Goal: Information Seeking & Learning: Learn about a topic

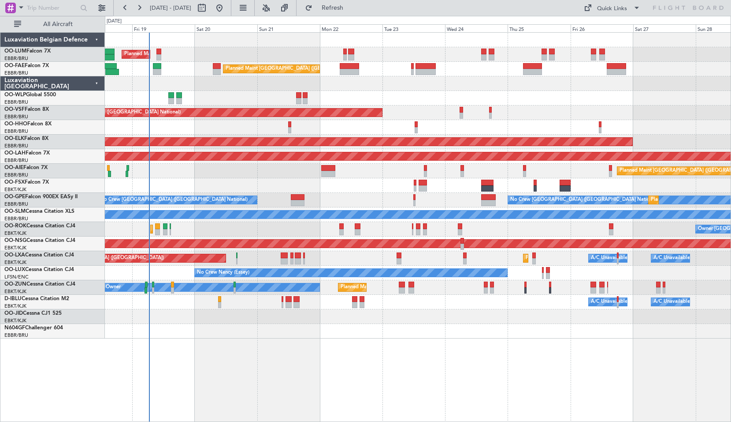
click at [246, 364] on div "Planned Maint Brussels (Brussels National) Owner Melsbroek Air Base Planned Mai…" at bounding box center [418, 226] width 627 height 389
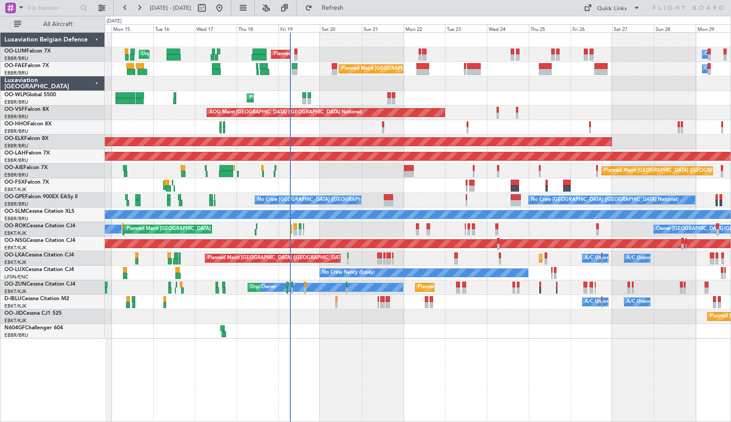
click at [350, 325] on div at bounding box center [418, 331] width 626 height 15
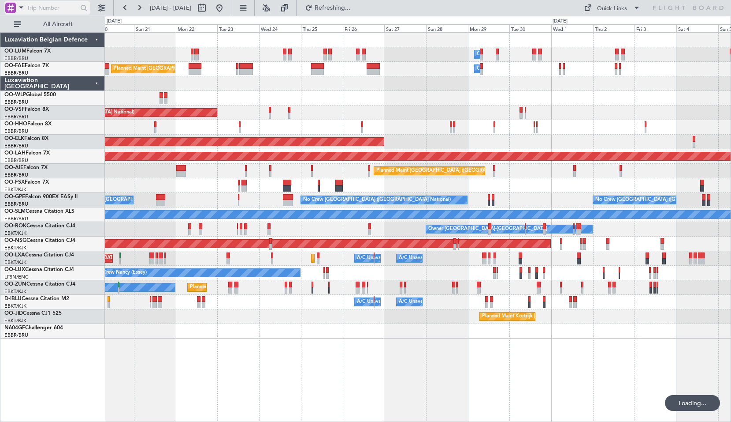
click at [21, 7] on span at bounding box center [21, 7] width 11 height 11
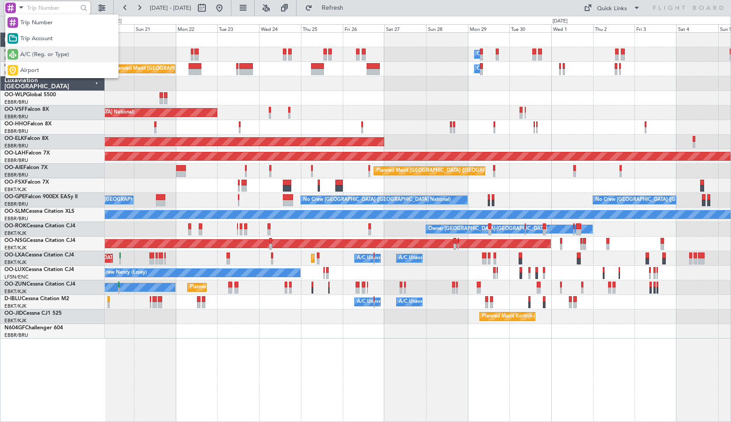
click at [41, 55] on span "A/C (Reg. or Type)" at bounding box center [44, 54] width 49 height 9
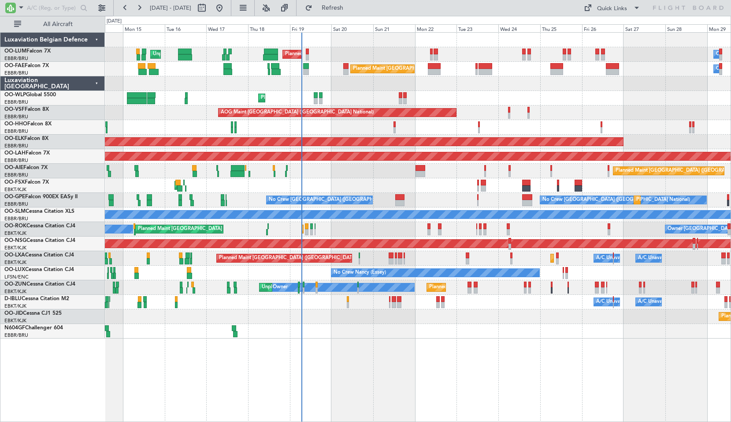
click at [420, 345] on div "Owner Melsbroek Air Base Planned Maint Brussels (Brussels National) Unplanned M…" at bounding box center [418, 226] width 627 height 389
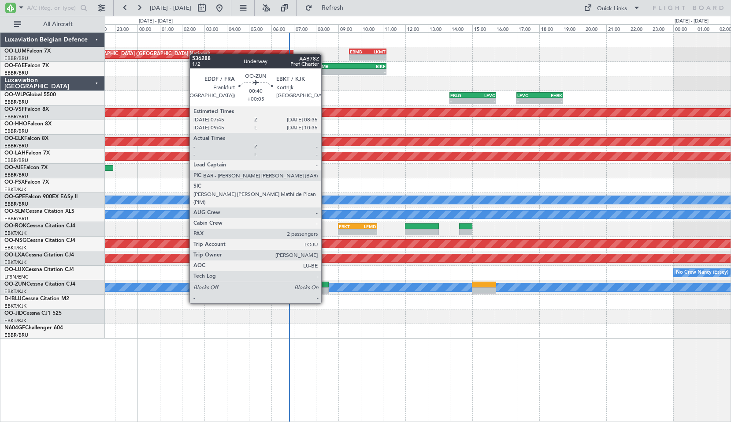
click at [325, 286] on div at bounding box center [319, 284] width 19 height 6
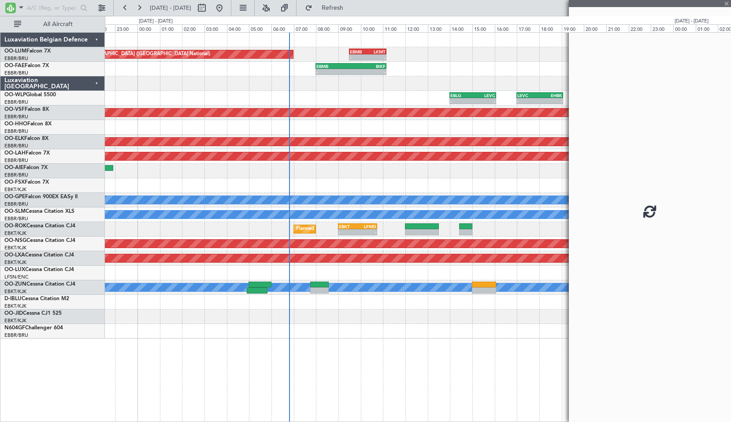
click at [339, 310] on div at bounding box center [418, 316] width 626 height 15
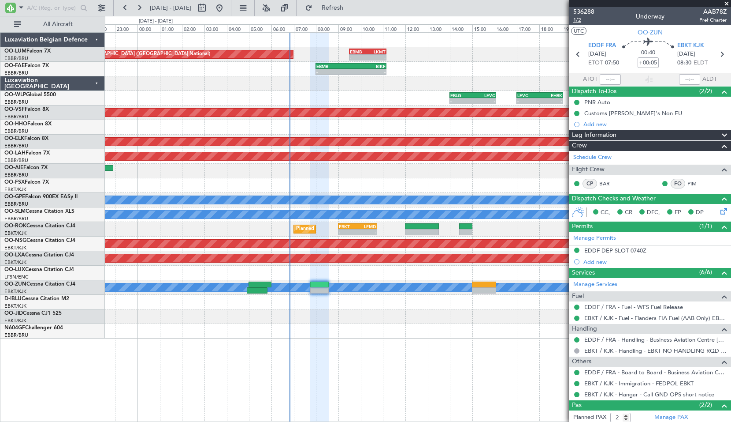
click at [578, 20] on span "1/2" at bounding box center [584, 19] width 21 height 7
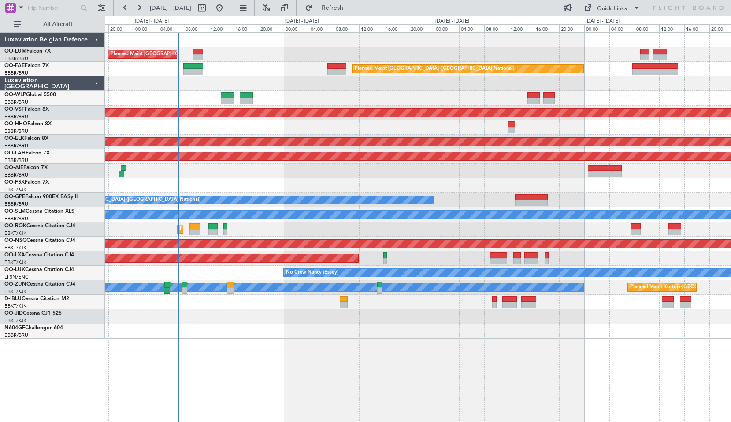
click at [358, 321] on div "Planned Maint [GEOGRAPHIC_DATA] ([GEOGRAPHIC_DATA] National) Planned Maint [GEO…" at bounding box center [418, 186] width 626 height 306
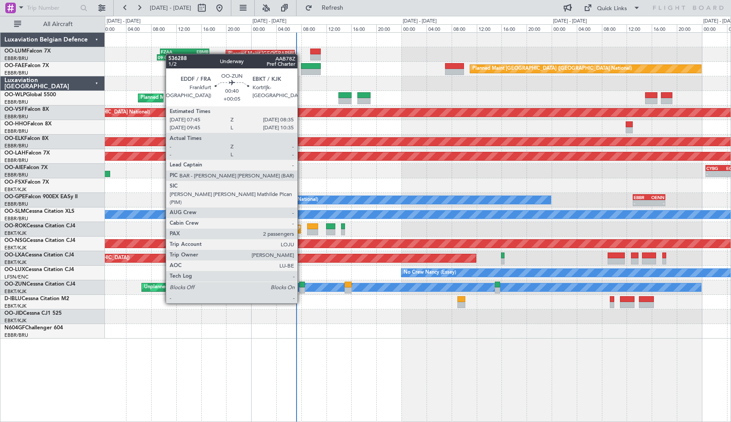
click at [302, 286] on div at bounding box center [301, 284] width 5 height 6
click at [302, 285] on div at bounding box center [301, 284] width 5 height 6
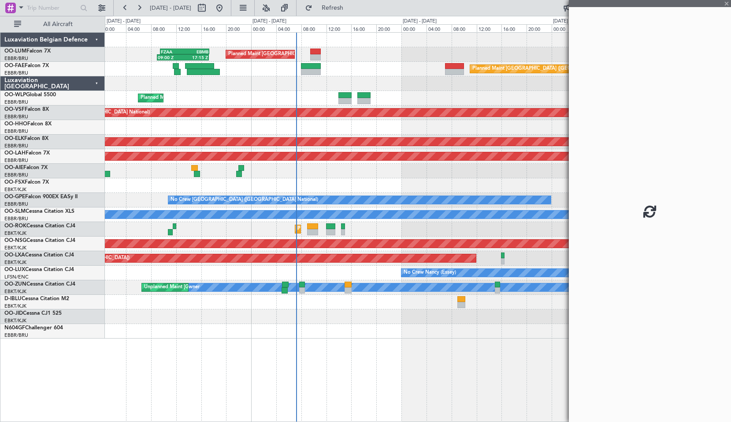
click at [323, 318] on div at bounding box center [418, 316] width 626 height 15
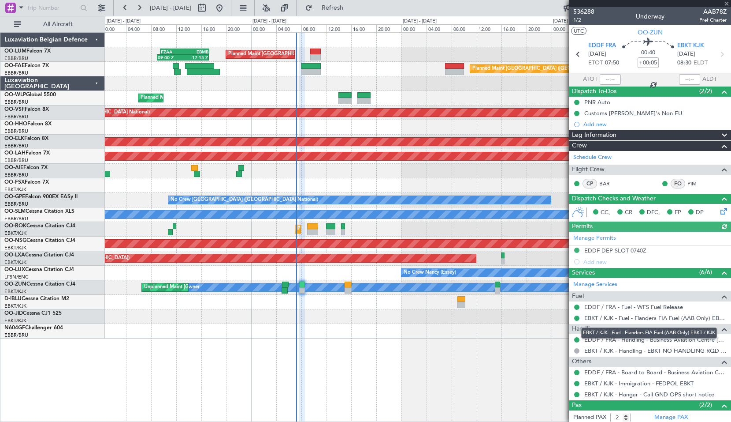
scroll to position [42, 0]
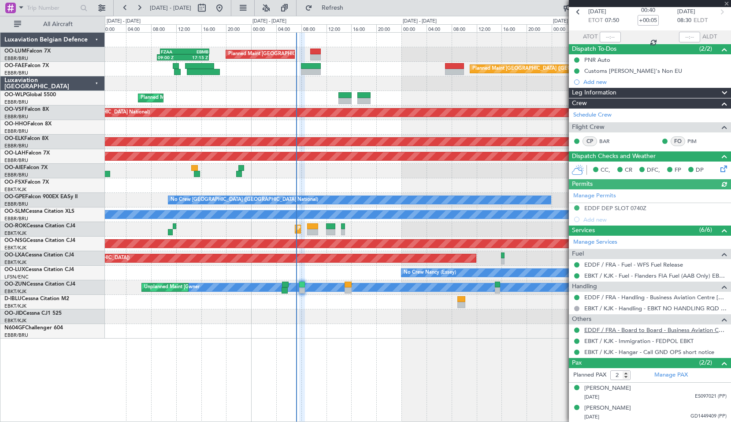
click at [616, 327] on link "EDDF / FRA - Board to Board - Business Aviation Centre [GEOGRAPHIC_DATA] ([PERS…" at bounding box center [656, 329] width 142 height 7
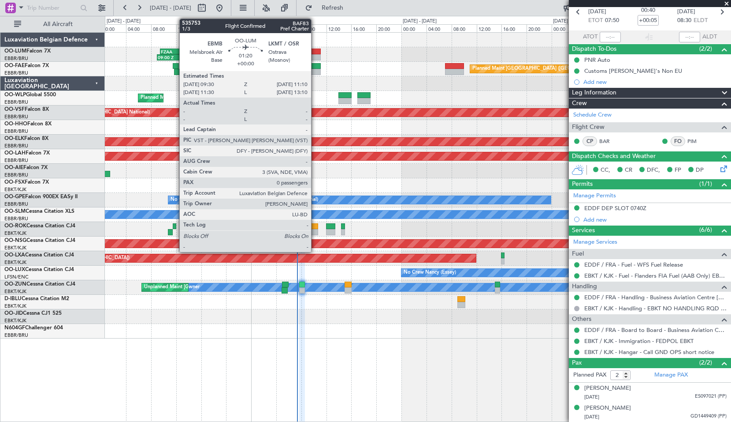
click at [315, 55] on div at bounding box center [315, 57] width 11 height 6
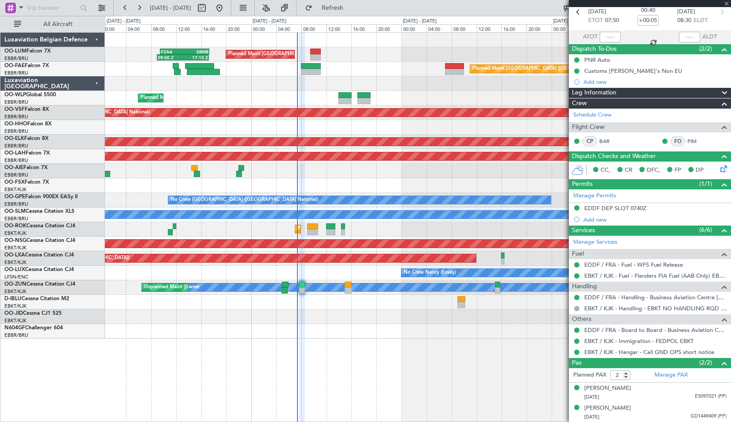
click at [351, 56] on div "Planned Maint [GEOGRAPHIC_DATA] ([GEOGRAPHIC_DATA] National) 09:00 Z 17:15 Z FZ…" at bounding box center [418, 54] width 626 height 15
type input "0"
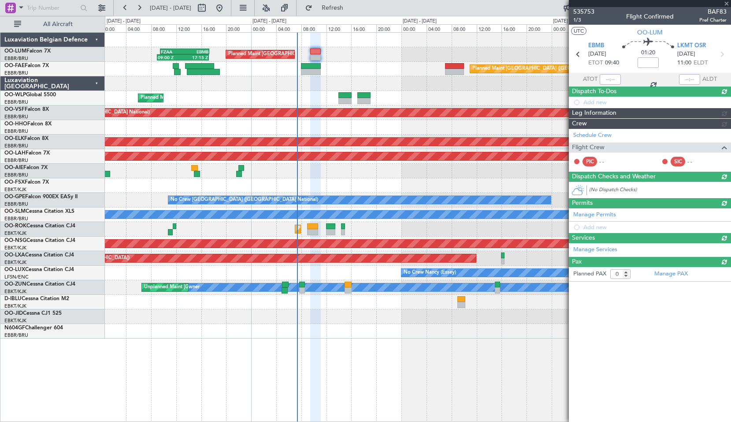
scroll to position [0, 0]
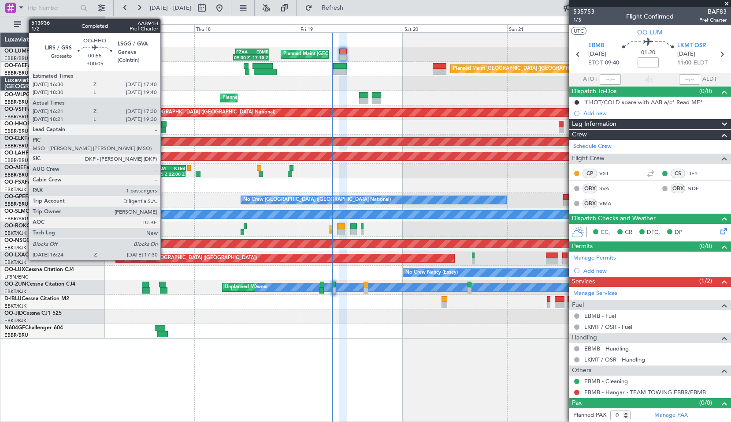
click at [164, 127] on div at bounding box center [163, 130] width 5 height 6
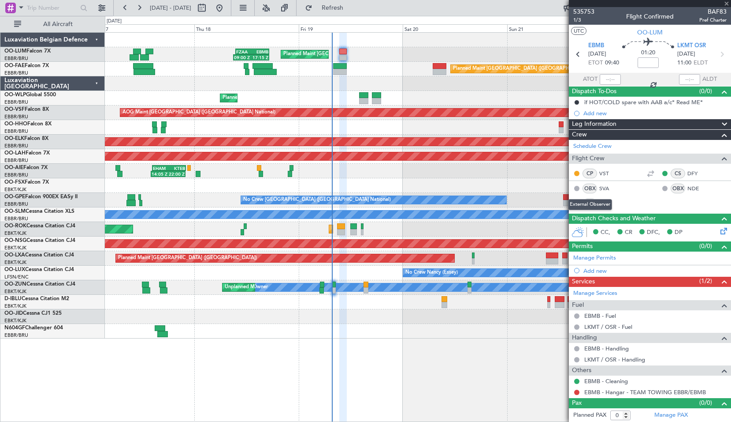
type input "+00:05"
type input "16:31"
type input "17:25"
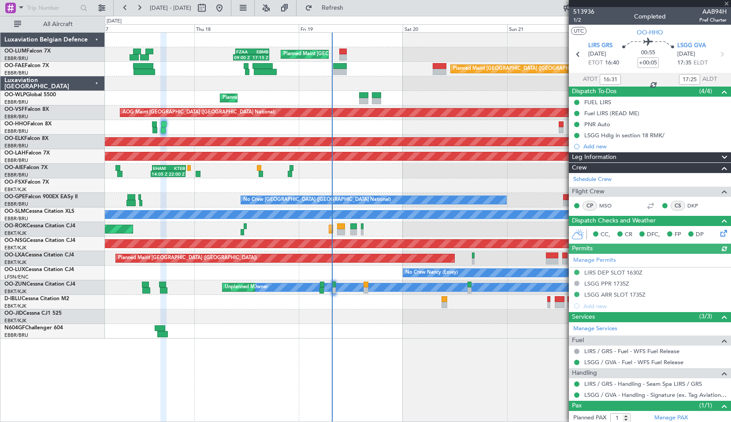
scroll to position [23, 0]
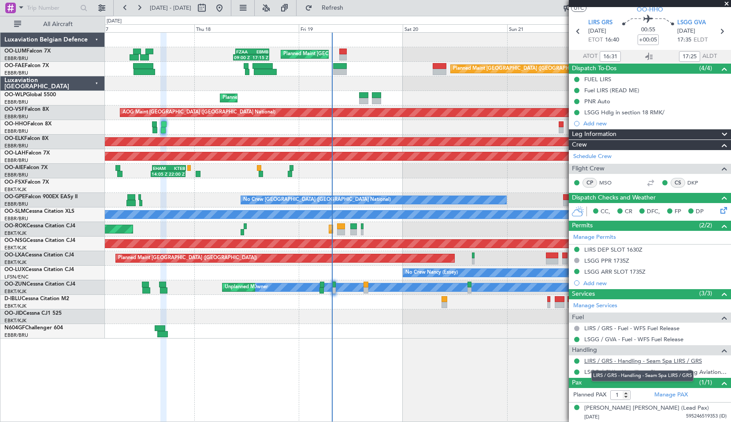
click at [650, 361] on link "LIRS / GRS - Handling - Seam Spa LIRS / GRS" at bounding box center [644, 360] width 118 height 7
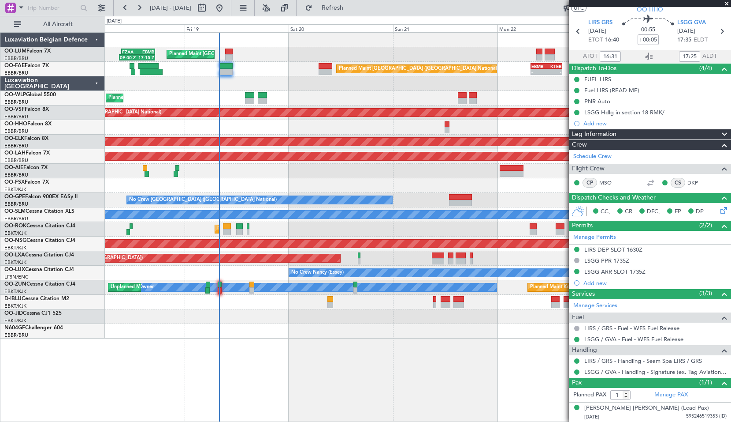
click at [343, 177] on div "EHAM 14:20 Z KTEB 22:05 Z 14:05 Z 22:00 Z" at bounding box center [418, 171] width 626 height 15
click at [728, 3] on span at bounding box center [727, 4] width 9 height 8
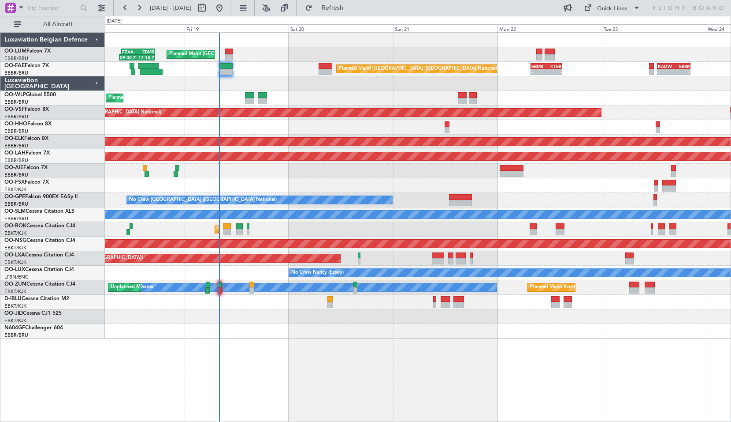
type input "0"
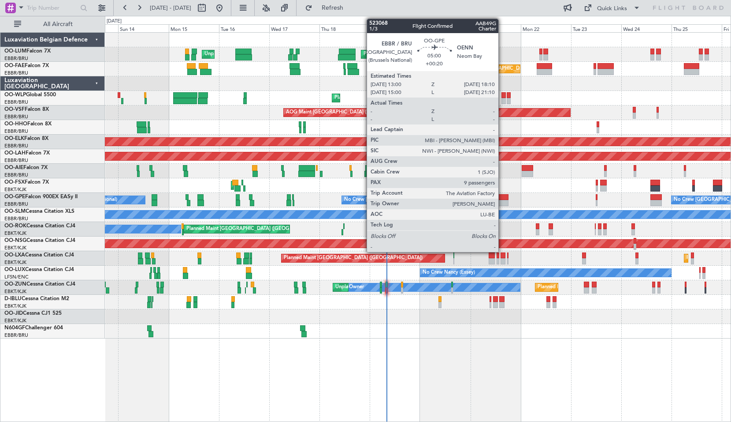
click at [503, 200] on div at bounding box center [502, 203] width 11 height 6
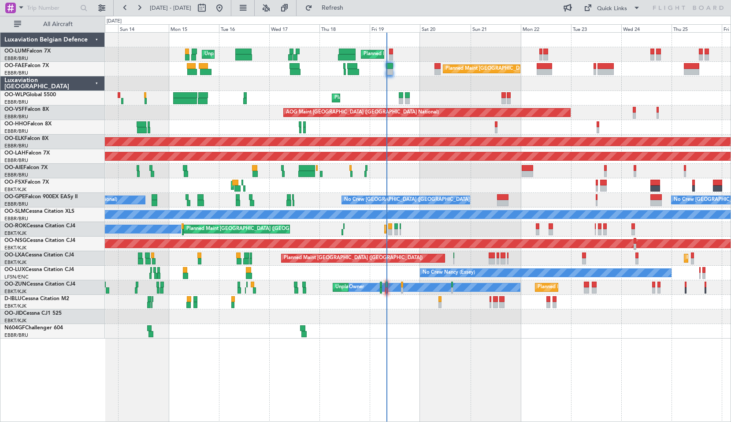
click at [539, 190] on div "AOG Maint Kortrijk-[GEOGRAPHIC_DATA]" at bounding box center [418, 185] width 626 height 15
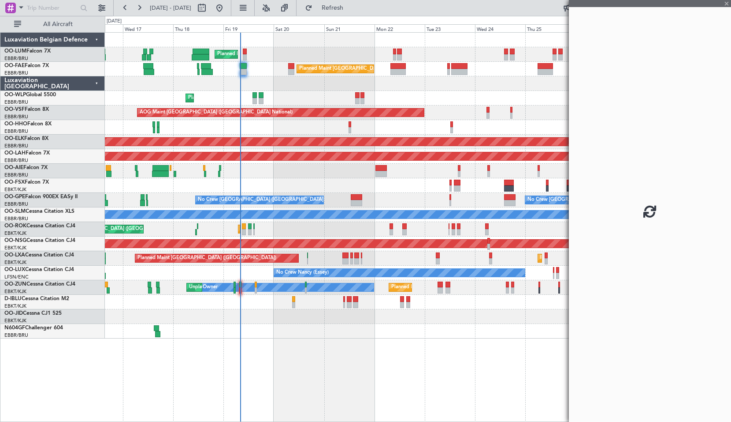
click at [395, 188] on div "AOG Maint Kortrijk-[GEOGRAPHIC_DATA]" at bounding box center [418, 185] width 626 height 15
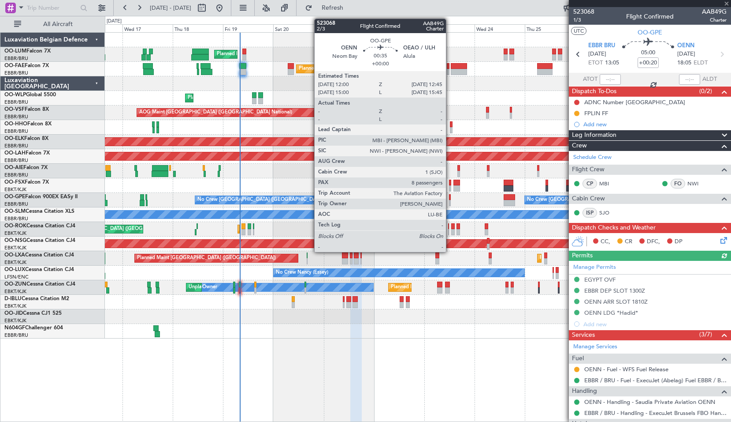
click at [450, 201] on div at bounding box center [450, 203] width 2 height 6
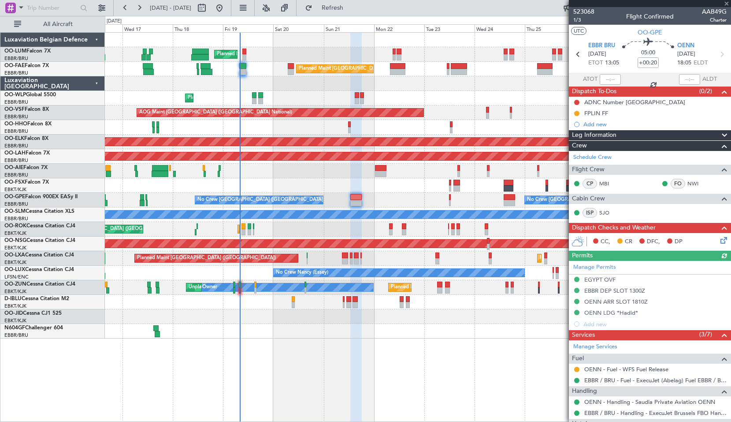
click at [474, 201] on div "No Crew [GEOGRAPHIC_DATA] ([GEOGRAPHIC_DATA] National) Planned Maint [GEOGRAPHI…" at bounding box center [418, 200] width 626 height 15
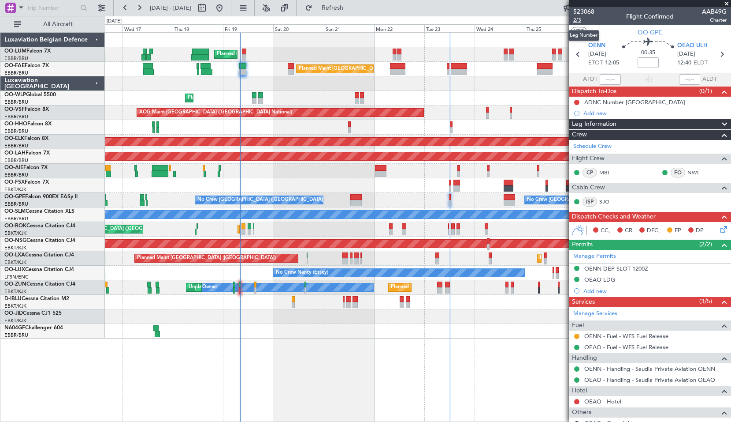
click at [581, 19] on span "2/3" at bounding box center [584, 19] width 21 height 7
click at [422, 324] on div "Planned Maint [GEOGRAPHIC_DATA] ([GEOGRAPHIC_DATA] National) Unplanned Maint [G…" at bounding box center [418, 186] width 626 height 306
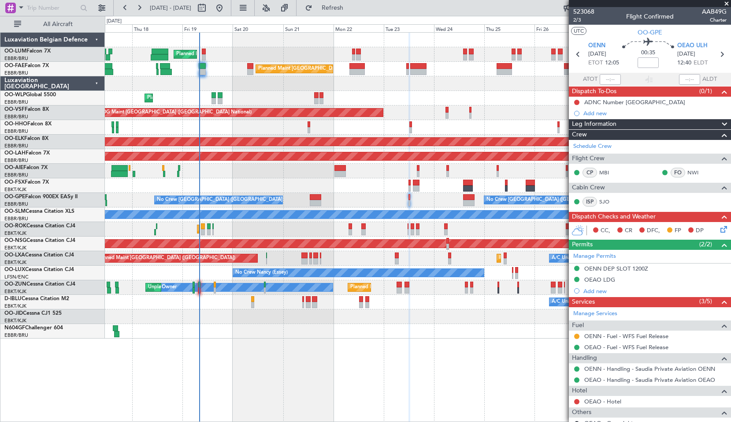
click at [728, 4] on span at bounding box center [727, 4] width 9 height 8
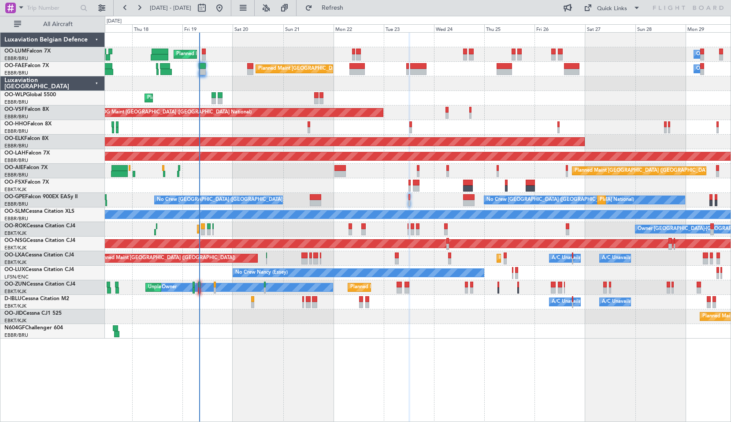
type input "0"
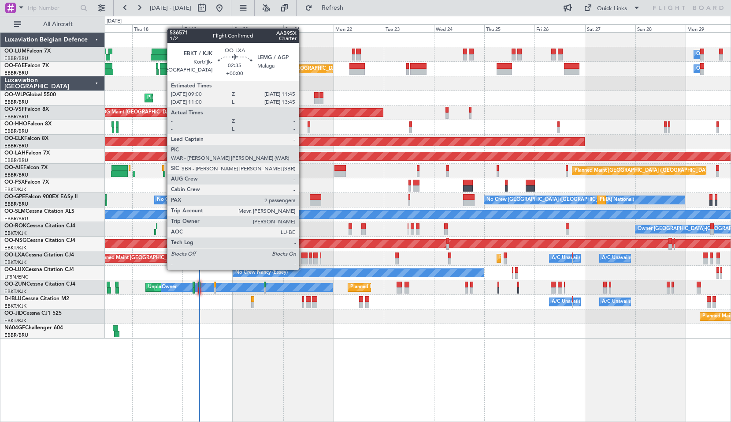
click at [303, 261] on div at bounding box center [305, 261] width 6 height 6
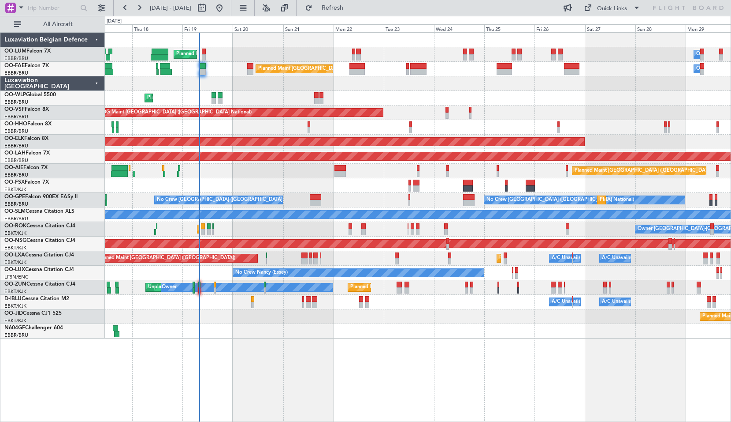
click at [340, 310] on div "Planned Maint Kortrijk-[GEOGRAPHIC_DATA]" at bounding box center [418, 316] width 626 height 15
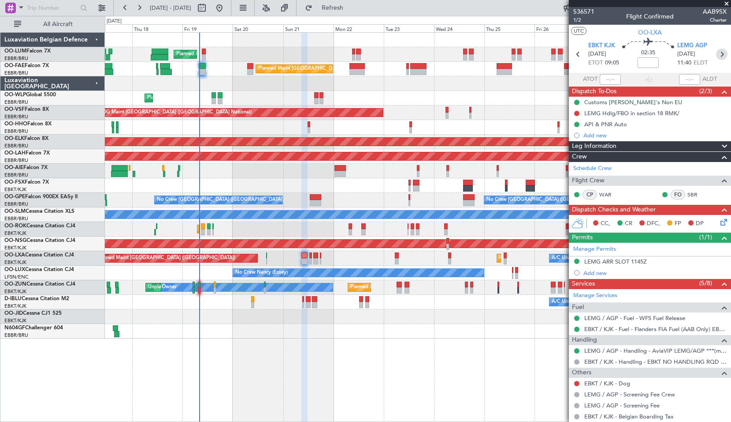
click at [719, 52] on icon at bounding box center [721, 54] width 11 height 11
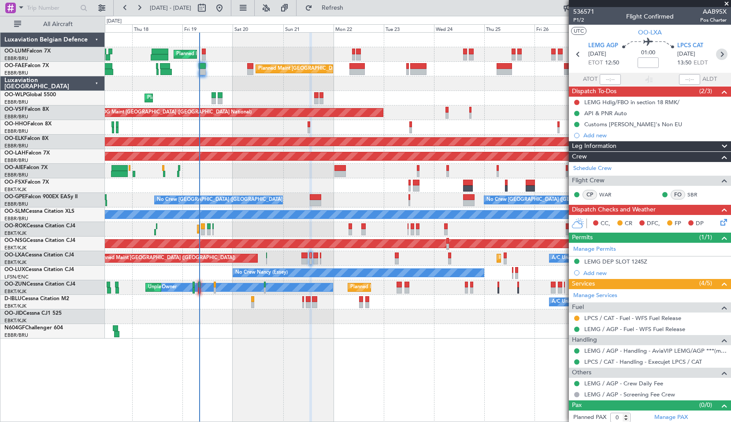
click at [720, 54] on icon at bounding box center [721, 54] width 11 height 11
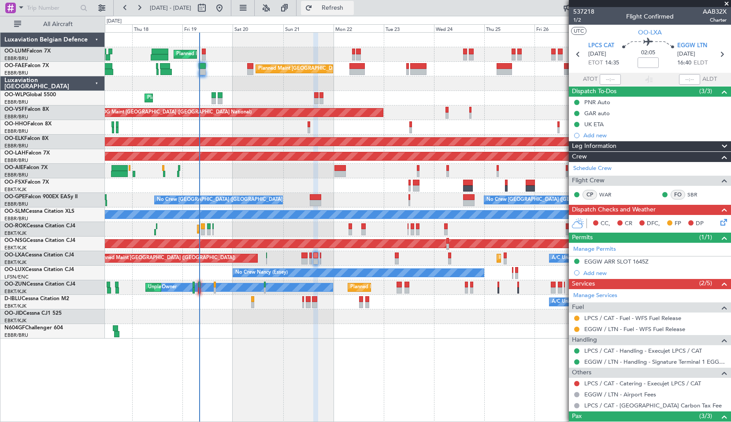
click at [339, 10] on button "Refresh" at bounding box center [327, 8] width 53 height 14
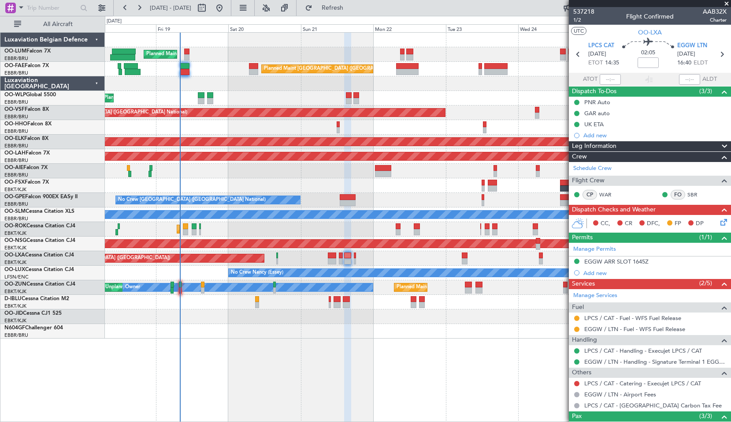
click at [726, 7] on span at bounding box center [727, 4] width 9 height 8
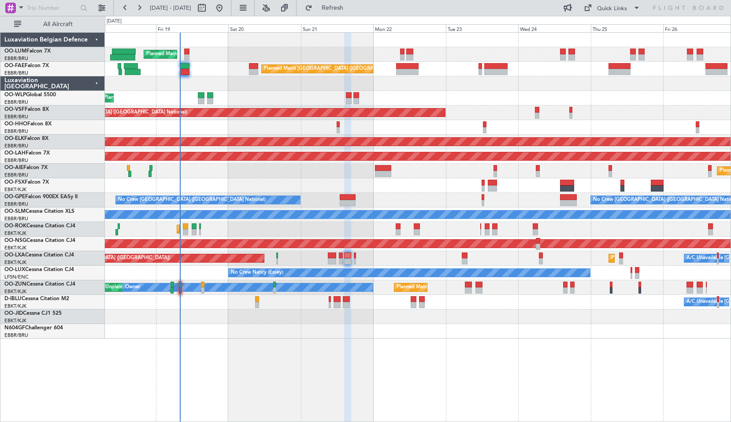
type input "0"
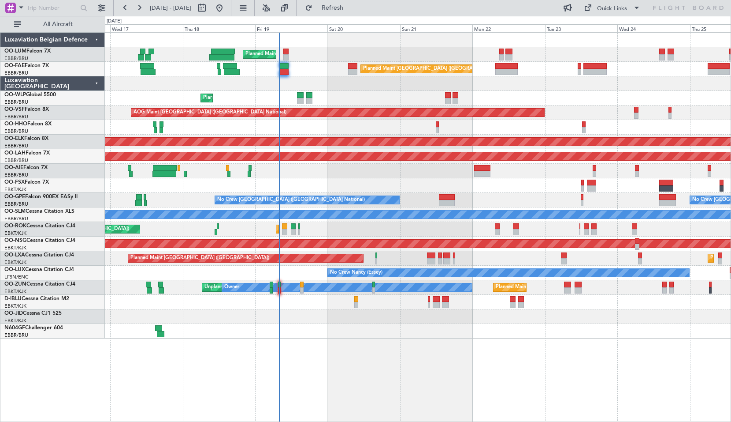
click at [388, 174] on div "Planned Maint [GEOGRAPHIC_DATA] ([GEOGRAPHIC_DATA] National) Unplanned Maint [G…" at bounding box center [418, 186] width 626 height 306
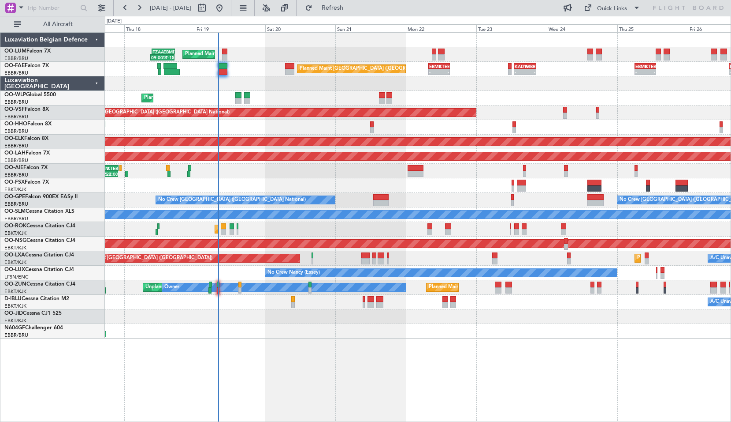
click at [430, 344] on div "Planned Maint [GEOGRAPHIC_DATA] ([GEOGRAPHIC_DATA] National) 09:00 Z 17:15 Z FZ…" at bounding box center [418, 226] width 627 height 389
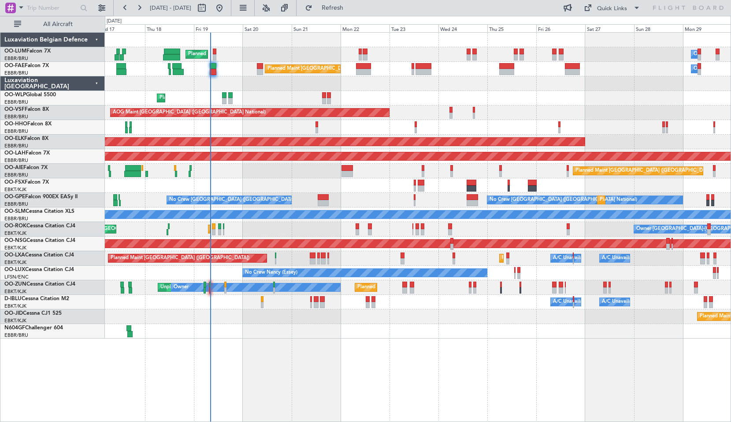
click at [477, 355] on div "Planned Maint [GEOGRAPHIC_DATA] ([GEOGRAPHIC_DATA] National) Owner [GEOGRAPHIC_…" at bounding box center [418, 226] width 627 height 389
click at [472, 373] on div "Planned Maint [GEOGRAPHIC_DATA] ([GEOGRAPHIC_DATA] National) Owner [GEOGRAPHIC_…" at bounding box center [418, 226] width 627 height 389
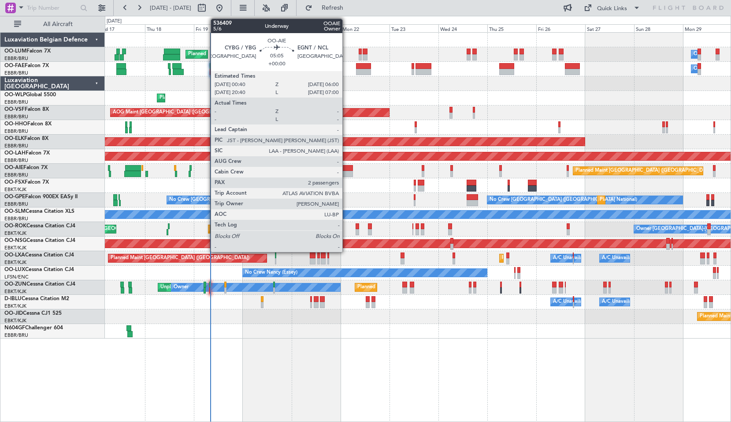
click at [347, 173] on div at bounding box center [347, 174] width 11 height 6
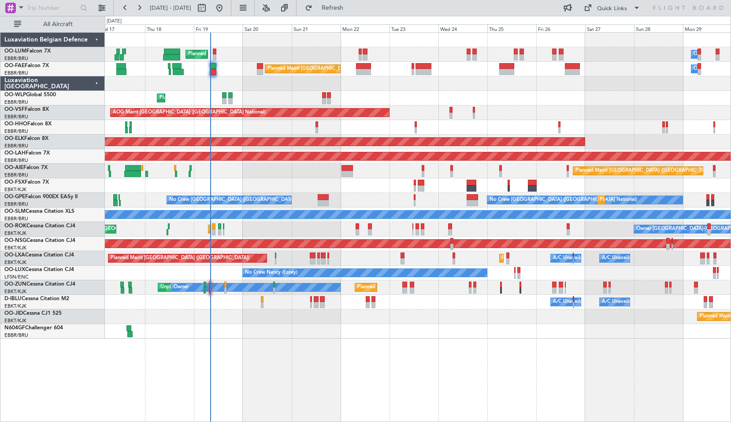
click at [367, 176] on div "Planned Maint [GEOGRAPHIC_DATA] ([GEOGRAPHIC_DATA])" at bounding box center [418, 171] width 626 height 15
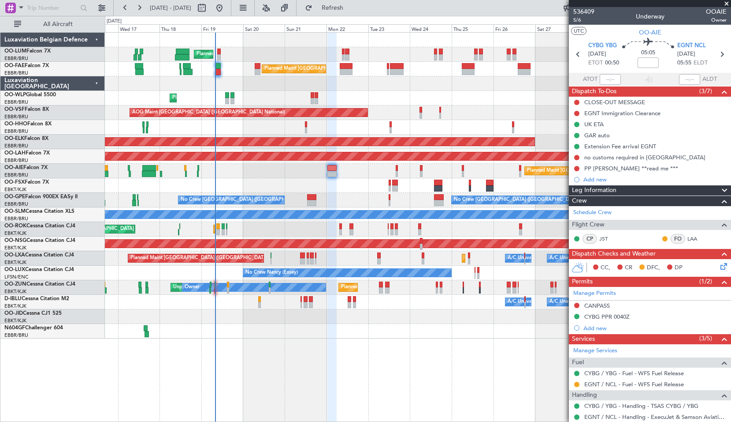
click at [727, 4] on span at bounding box center [727, 4] width 9 height 8
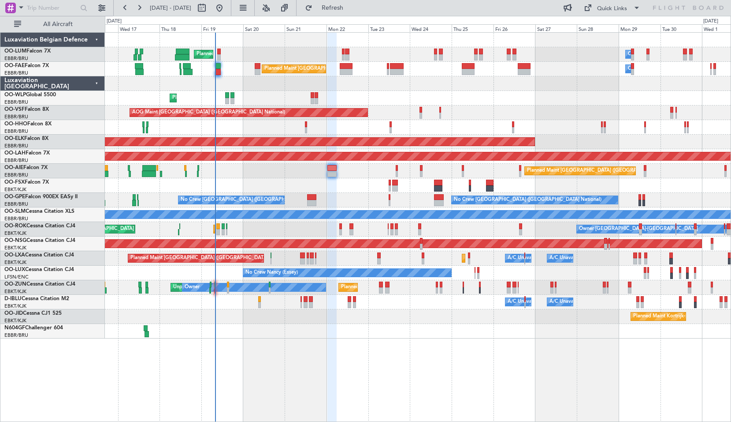
type input "0"
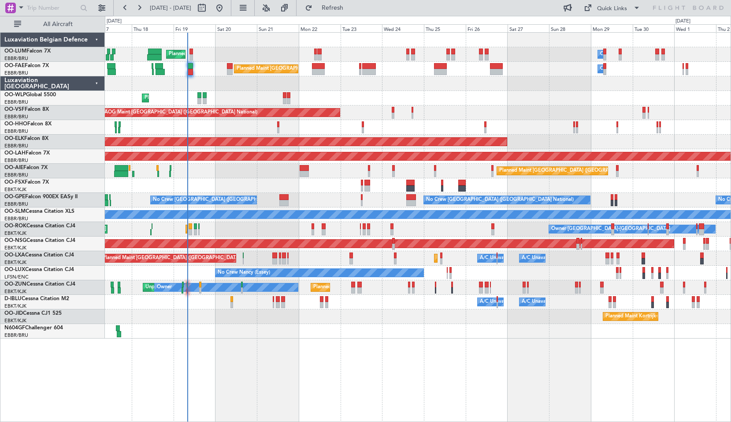
click at [461, 354] on div "Planned Maint [GEOGRAPHIC_DATA] ([GEOGRAPHIC_DATA] National) Owner [GEOGRAPHIC_…" at bounding box center [418, 226] width 627 height 389
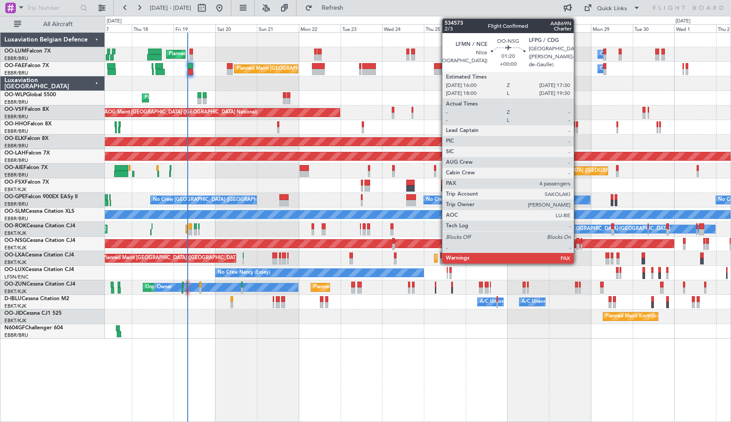
click at [578, 245] on div at bounding box center [578, 246] width 3 height 6
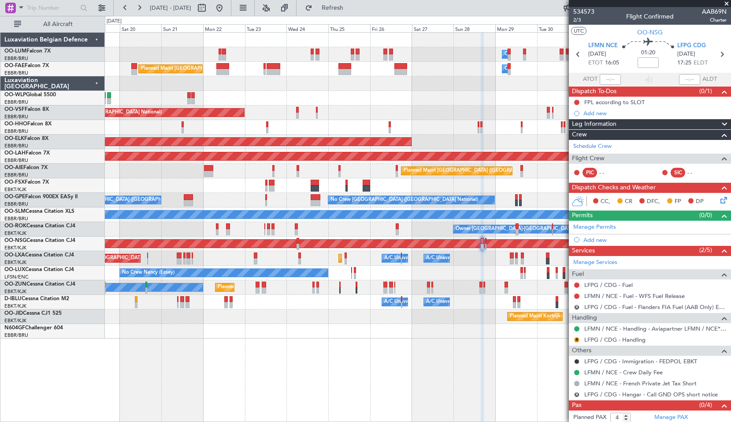
click at [392, 373] on div "Owner Melsbroek Air Base Planned Maint [GEOGRAPHIC_DATA] ([GEOGRAPHIC_DATA]) Un…" at bounding box center [418, 226] width 627 height 389
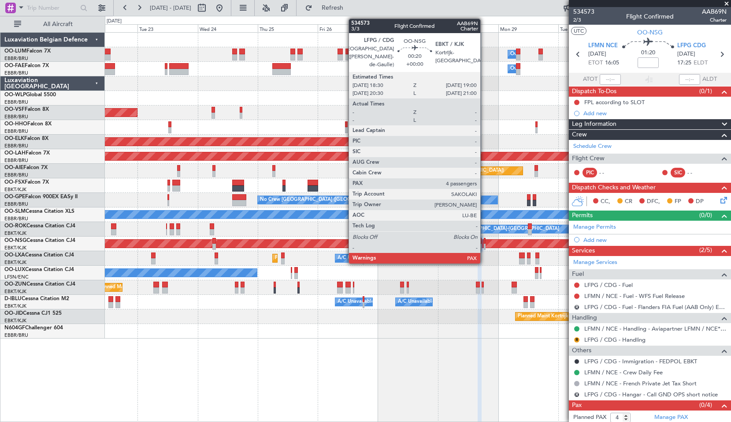
click at [485, 244] on div at bounding box center [484, 246] width 1 height 6
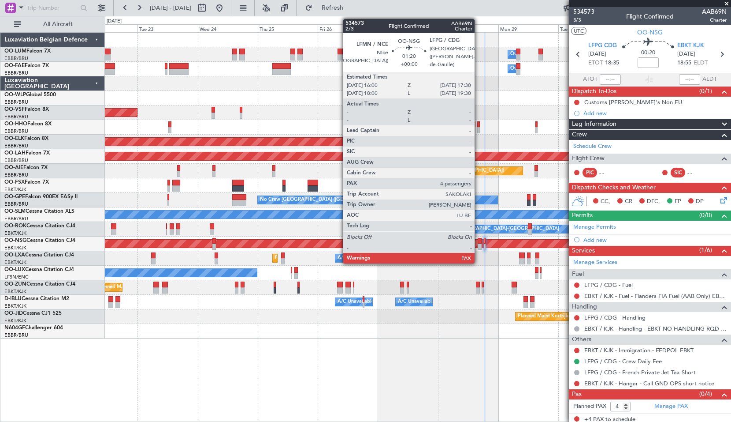
click at [479, 244] on div at bounding box center [480, 246] width 4 height 6
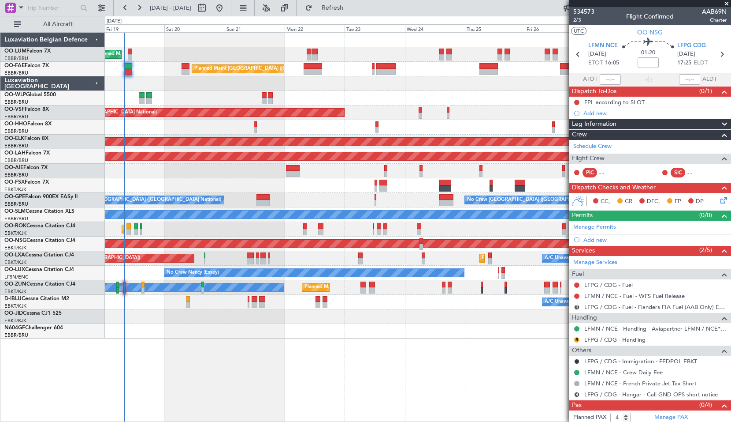
click at [431, 354] on div "Owner Melsbroek Air Base Planned Maint [GEOGRAPHIC_DATA] ([GEOGRAPHIC_DATA]) Ow…" at bounding box center [418, 226] width 627 height 389
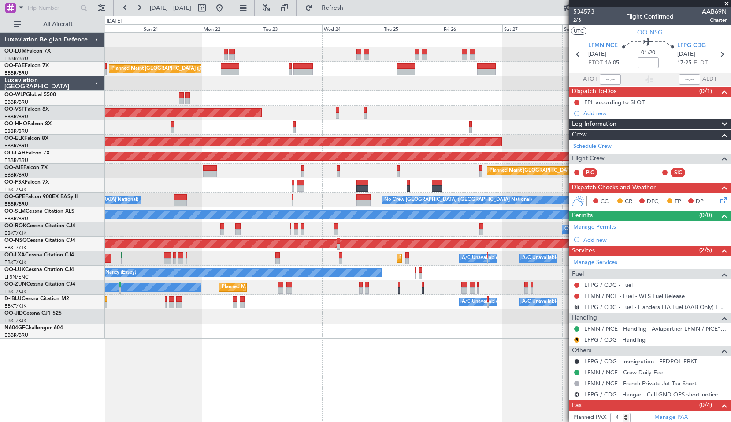
click at [377, 355] on div "Owner Melsbroek Air Base Planned Maint [GEOGRAPHIC_DATA] ([GEOGRAPHIC_DATA]) Ow…" at bounding box center [418, 226] width 627 height 389
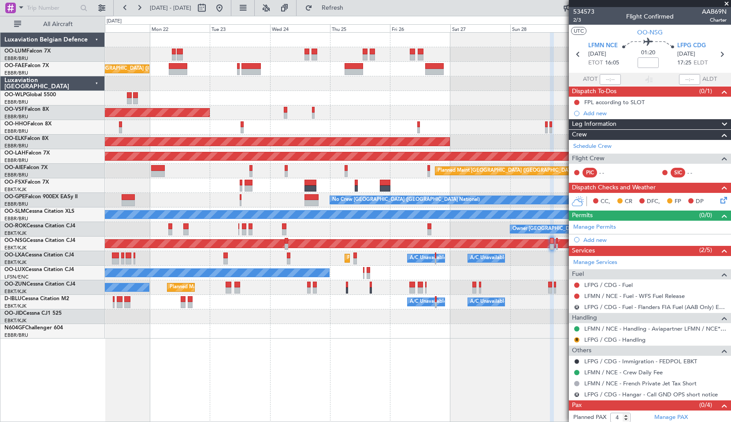
click at [467, 347] on div "Owner Melsbroek Air Base Planned Maint [GEOGRAPHIC_DATA] ([GEOGRAPHIC_DATA]) Ow…" at bounding box center [418, 226] width 627 height 389
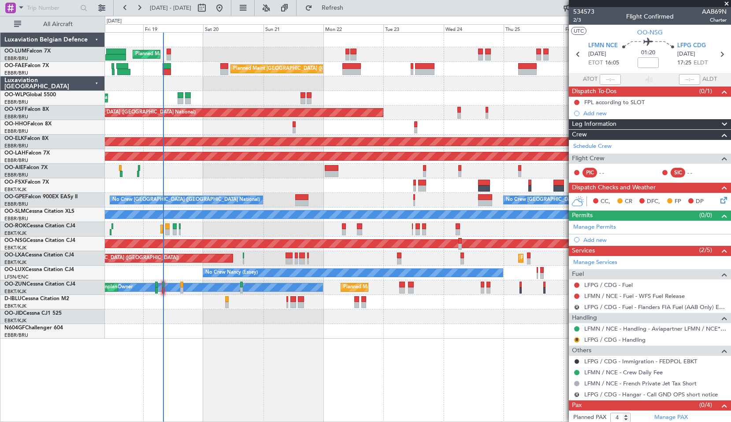
click at [473, 357] on div "Planned Maint [GEOGRAPHIC_DATA] ([GEOGRAPHIC_DATA] National) Owner [GEOGRAPHIC_…" at bounding box center [418, 226] width 627 height 389
click at [23, 8] on span at bounding box center [21, 7] width 11 height 11
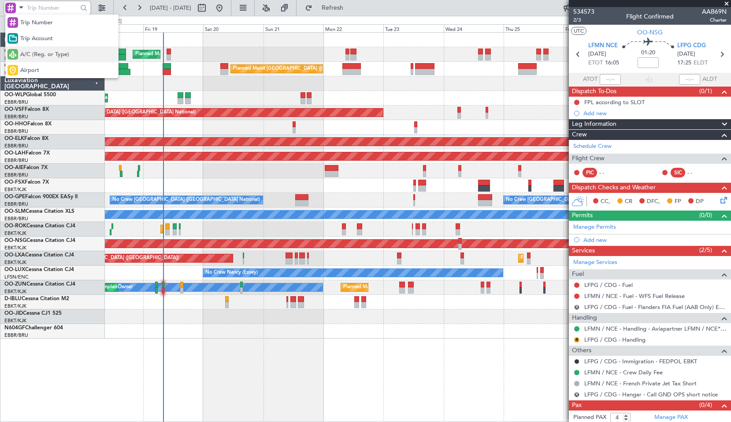
click at [27, 52] on span "A/C (Reg. or Type)" at bounding box center [44, 54] width 49 height 9
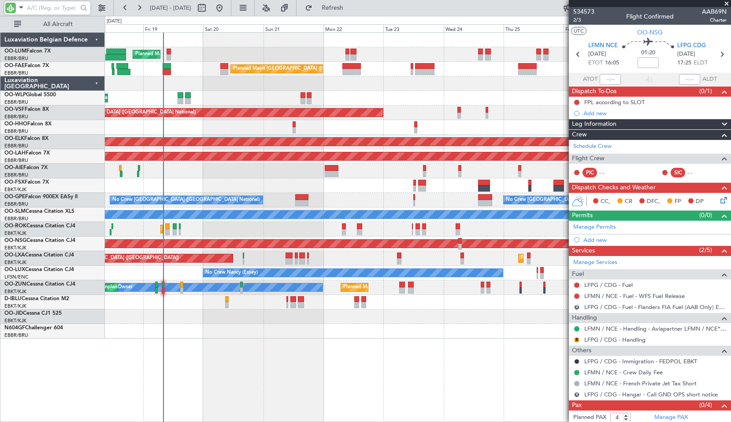
click at [29, 10] on input "text" at bounding box center [52, 7] width 51 height 13
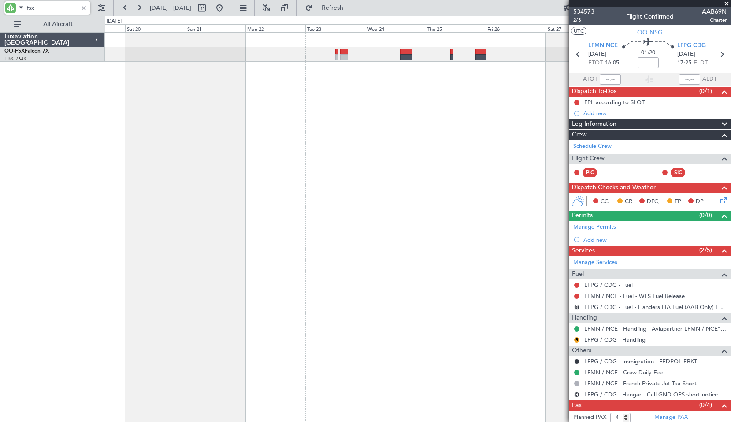
click at [343, 165] on div at bounding box center [418, 226] width 627 height 389
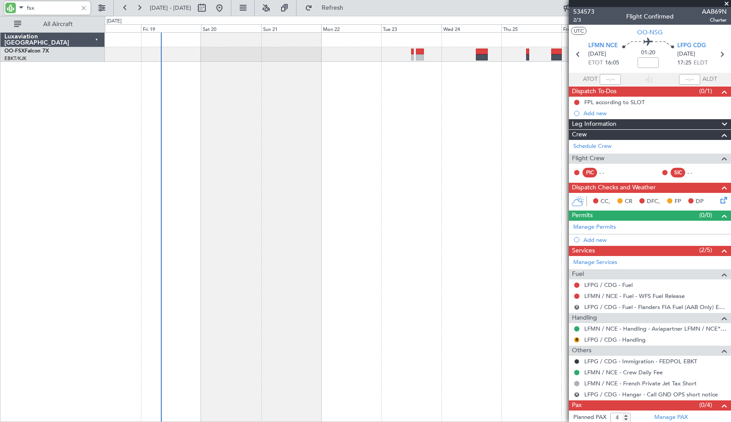
click at [357, 175] on div "AOG Maint Kortrijk-[GEOGRAPHIC_DATA]" at bounding box center [418, 226] width 627 height 389
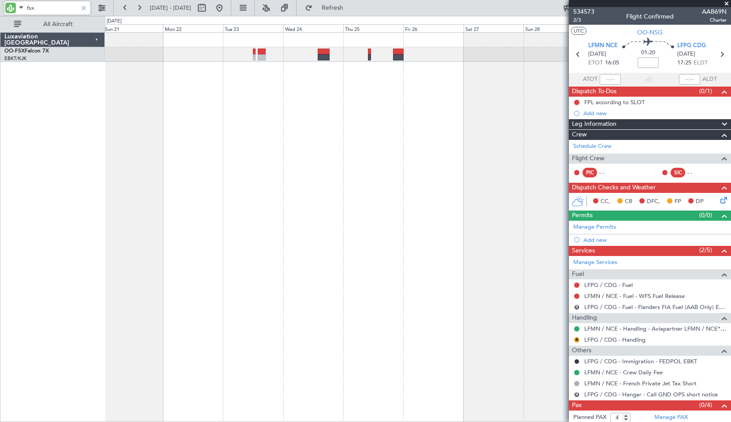
click at [332, 122] on div at bounding box center [418, 226] width 627 height 389
type input "fsx"
click at [86, 7] on div at bounding box center [84, 8] width 10 height 10
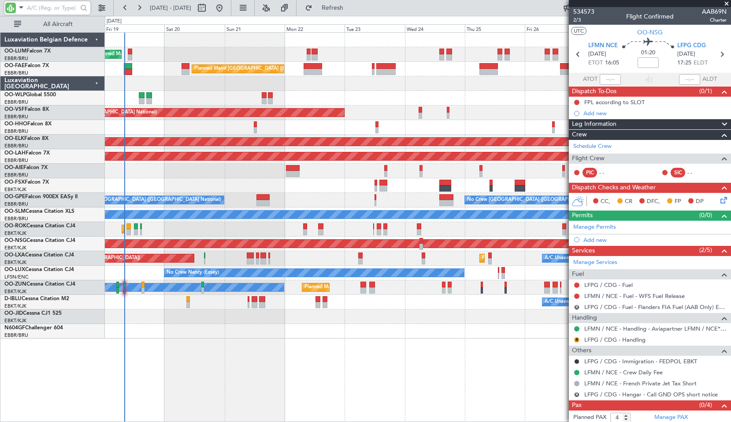
click at [424, 356] on div "Owner Melsbroek Air Base Planned Maint [GEOGRAPHIC_DATA] ([GEOGRAPHIC_DATA]) Ow…" at bounding box center [418, 226] width 627 height 389
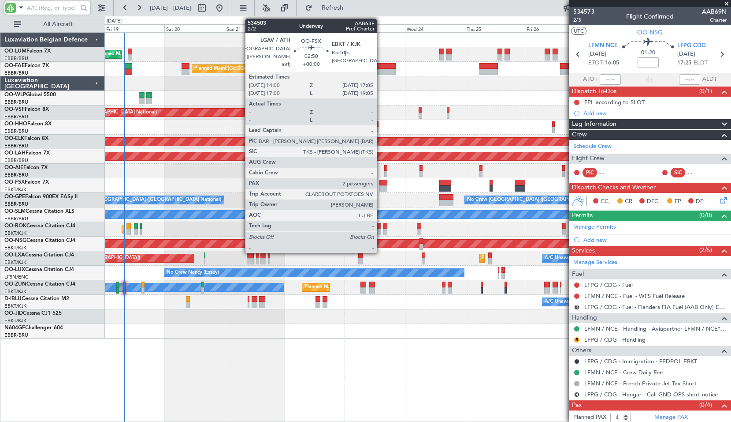
click at [381, 183] on div at bounding box center [384, 182] width 8 height 6
type input "2"
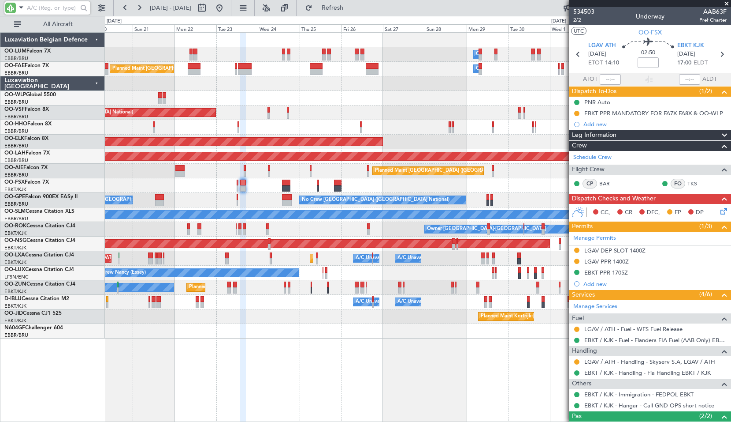
click at [318, 373] on div "Owner Melsbroek Air Base Planned Maint [GEOGRAPHIC_DATA] ([GEOGRAPHIC_DATA]) Ow…" at bounding box center [418, 226] width 627 height 389
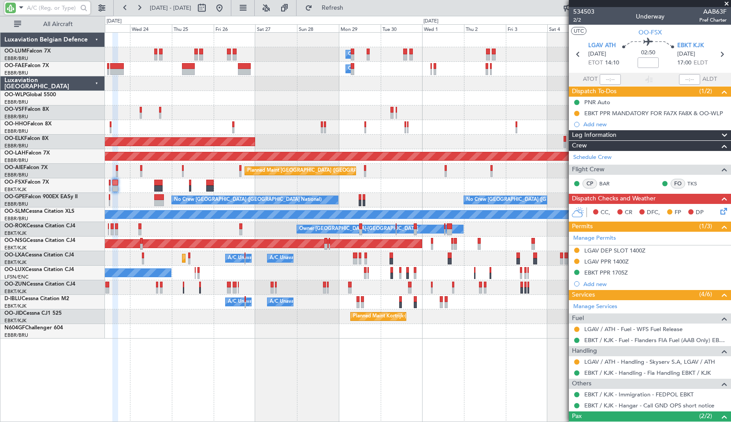
click at [337, 373] on div "Owner Melsbroek Air Base Owner [GEOGRAPHIC_DATA] Planned Maint [GEOGRAPHIC_DATA…" at bounding box center [418, 226] width 627 height 389
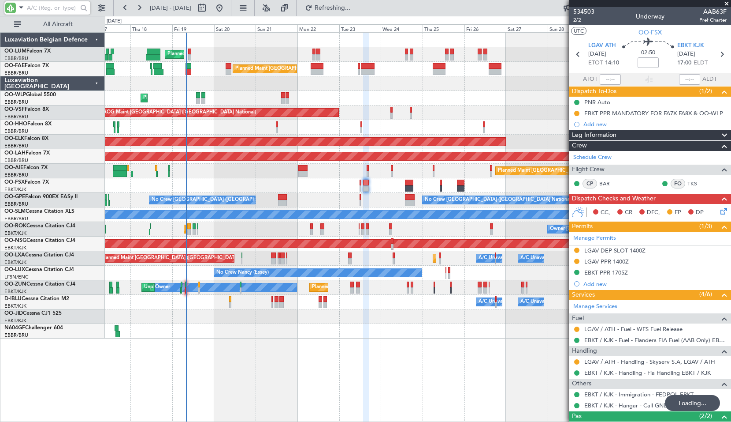
click at [508, 375] on div "Owner Melsbroek Air Base Planned Maint [GEOGRAPHIC_DATA] ([GEOGRAPHIC_DATA]) Un…" at bounding box center [418, 226] width 627 height 389
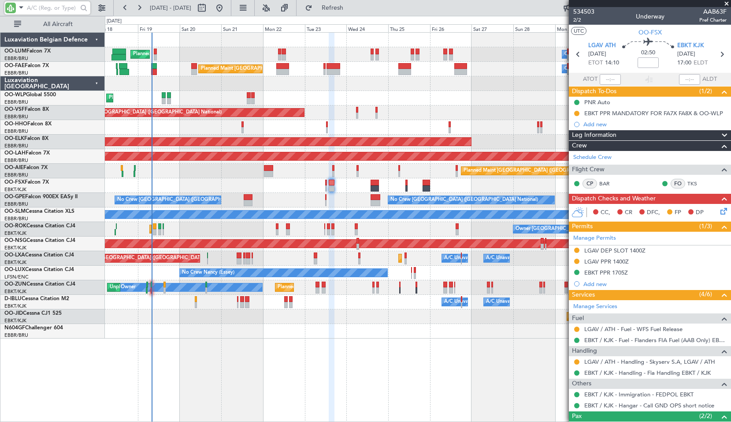
click at [407, 377] on div "Owner Melsbroek Air Base Planned Maint [GEOGRAPHIC_DATA] ([GEOGRAPHIC_DATA]) Un…" at bounding box center [418, 226] width 627 height 389
click at [346, 8] on span "Refresh" at bounding box center [332, 8] width 37 height 6
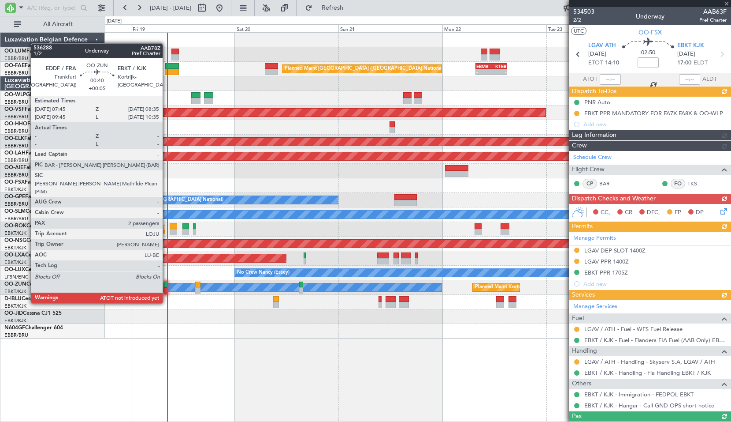
click at [167, 286] on div at bounding box center [166, 284] width 4 height 6
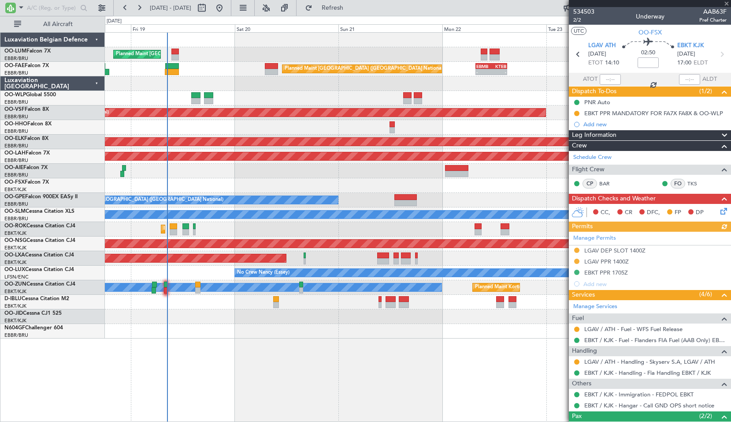
click at [215, 349] on div "Planned Maint Brussels (Brussels National) FZAA 09:30 Z EBMB 17:20 Z 09:00 Z 17…" at bounding box center [418, 226] width 627 height 389
type input "+00:05"
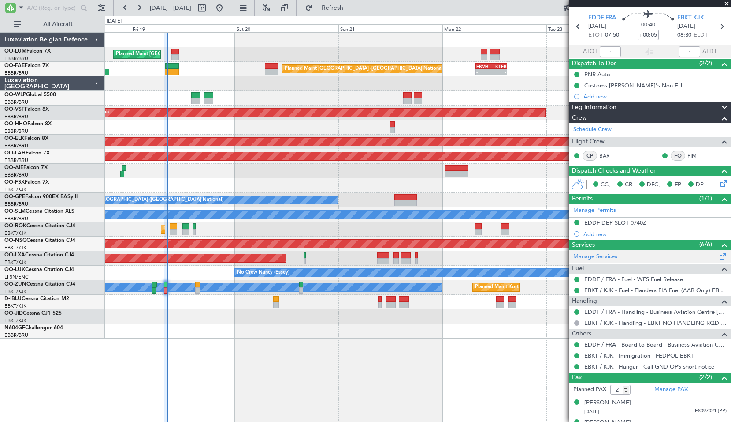
scroll to position [42, 0]
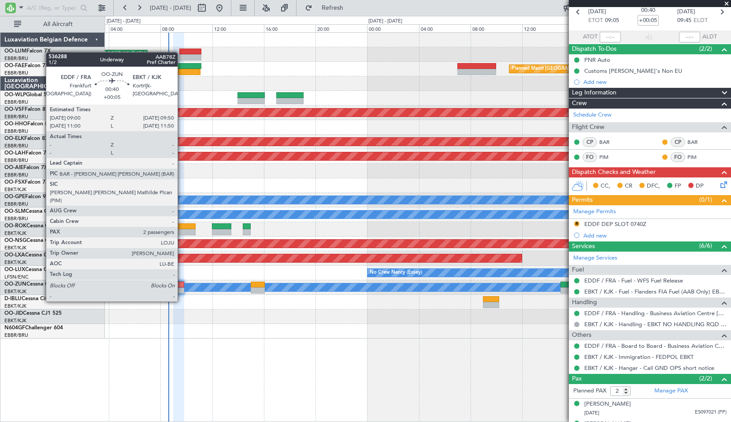
click at [182, 284] on div at bounding box center [178, 284] width 11 height 6
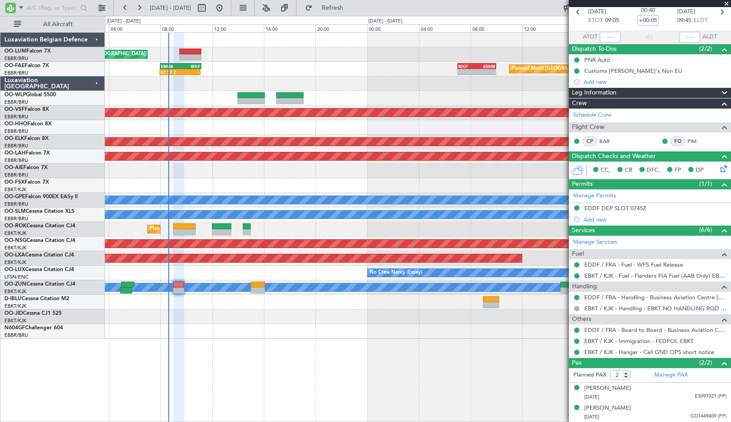
scroll to position [0, 0]
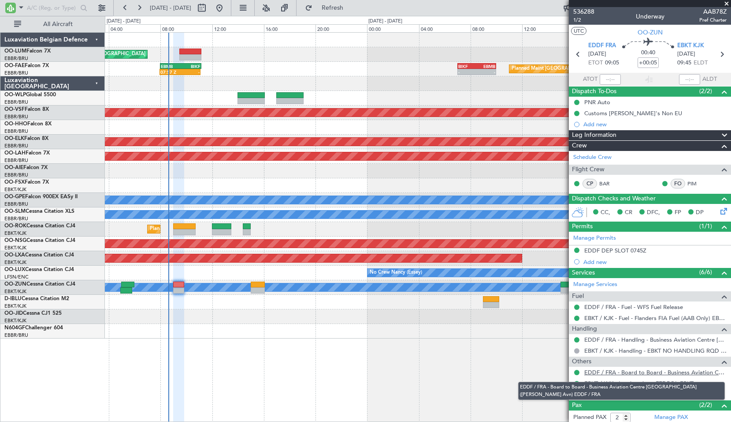
click at [639, 373] on link "EDDF / FRA - Board to Board - Business Aviation Centre [GEOGRAPHIC_DATA] ([PERS…" at bounding box center [656, 371] width 142 height 7
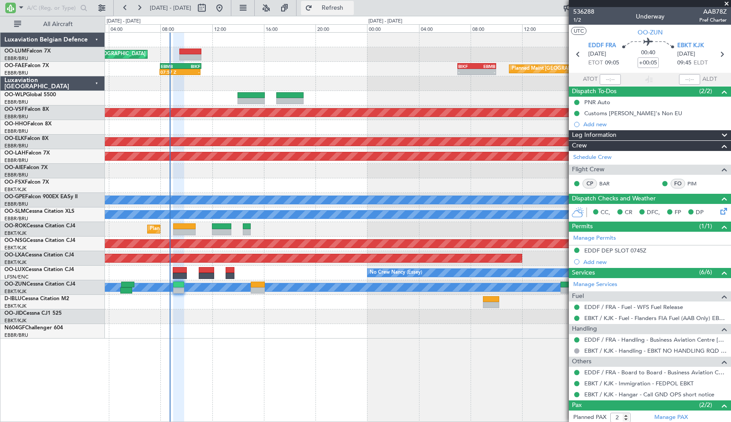
click at [351, 6] on span "Refresh" at bounding box center [332, 8] width 37 height 6
click at [351, 10] on span "Refresh" at bounding box center [332, 8] width 37 height 6
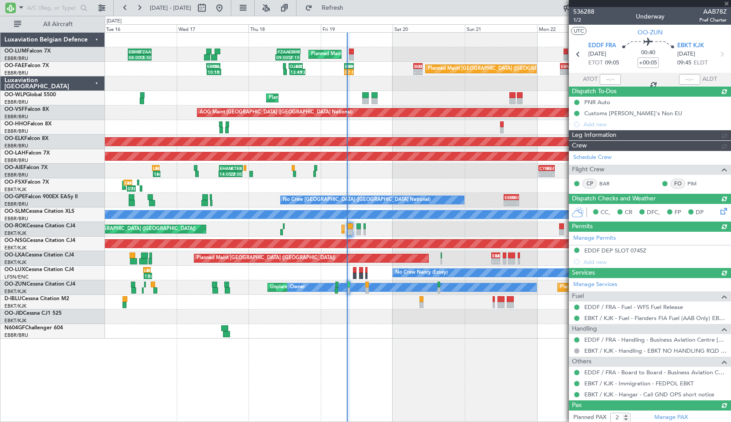
click at [342, 179] on div "AOG Maint Kortrijk-Wevelgem 07:35 Z 10:30 Z EBKT 06:30 Z LGAV 09:20 Z - - LGAV …" at bounding box center [418, 185] width 626 height 15
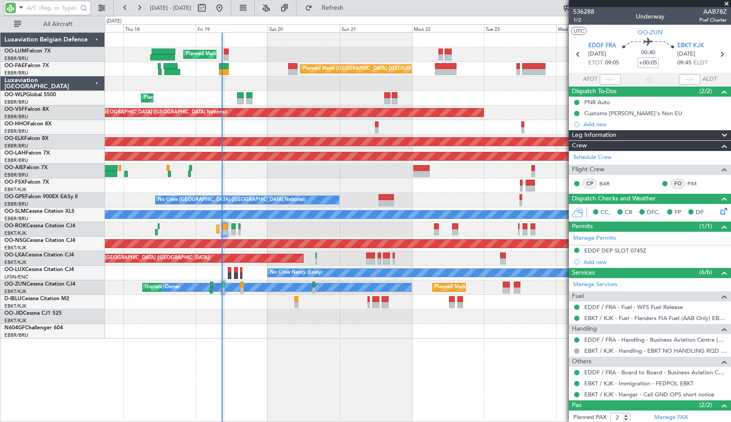
click at [57, 12] on input "text" at bounding box center [52, 7] width 51 height 13
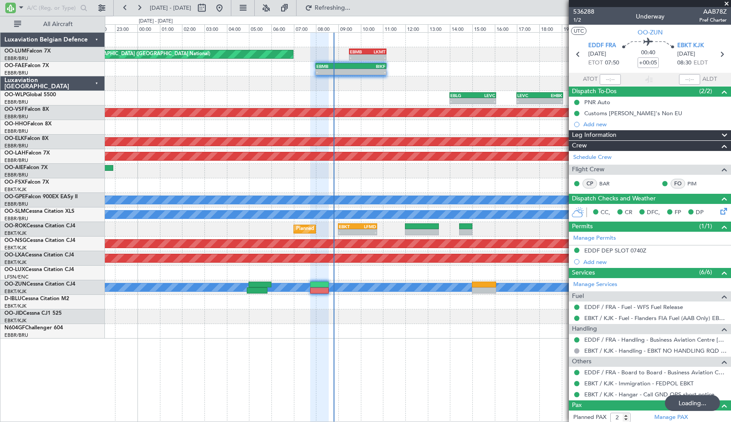
click at [39, 7] on input "text" at bounding box center [52, 7] width 51 height 13
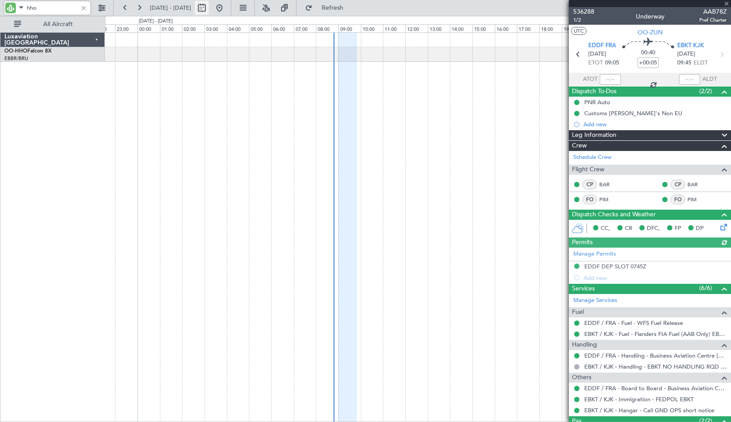
type input "hho"
click at [209, 13] on button at bounding box center [202, 8] width 14 height 14
select select "9"
select select "2025"
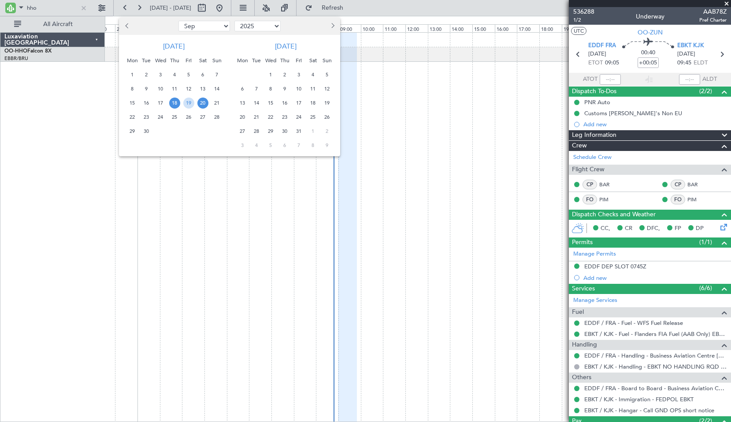
click at [208, 28] on select "Jan Feb Mar Apr May Jun [DATE] Aug Sep Oct Nov Dec" at bounding box center [205, 26] width 52 height 11
select select "12"
click at [179, 21] on select "Jan Feb Mar Apr May Jun [DATE] Aug Sep Oct Nov Dec" at bounding box center [205, 26] width 52 height 11
click at [161, 101] on span "17" at bounding box center [160, 102] width 11 height 11
click at [161, 100] on span "17" at bounding box center [160, 102] width 11 height 11
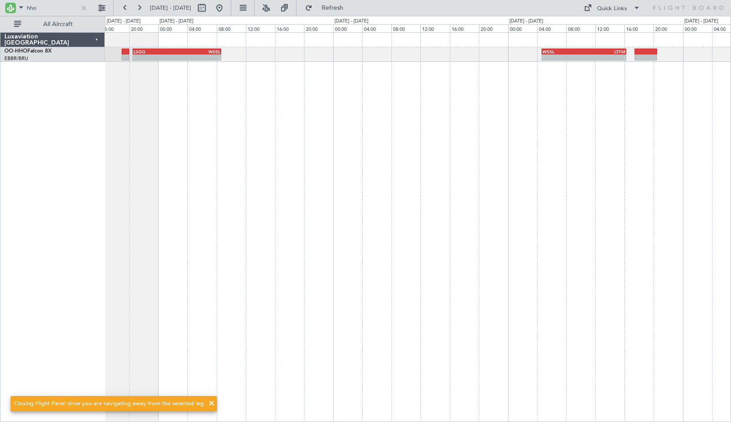
click at [559, 173] on div "- - WSSL 04:40 Z LTFM 16:15 Z - - LSGG 20:30 Z WSSL 08:40 Z" at bounding box center [418, 226] width 627 height 389
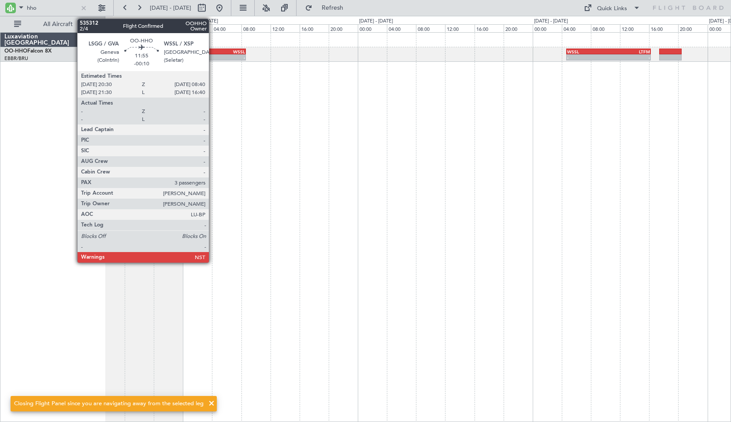
click at [213, 52] on div "WSSL" at bounding box center [223, 51] width 44 height 5
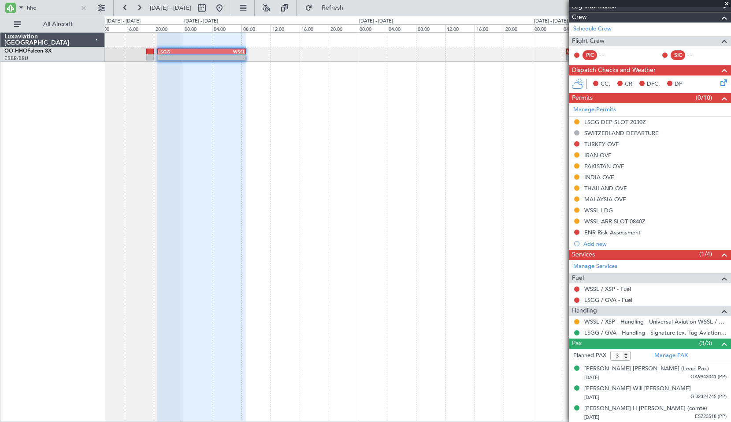
scroll to position [140, 0]
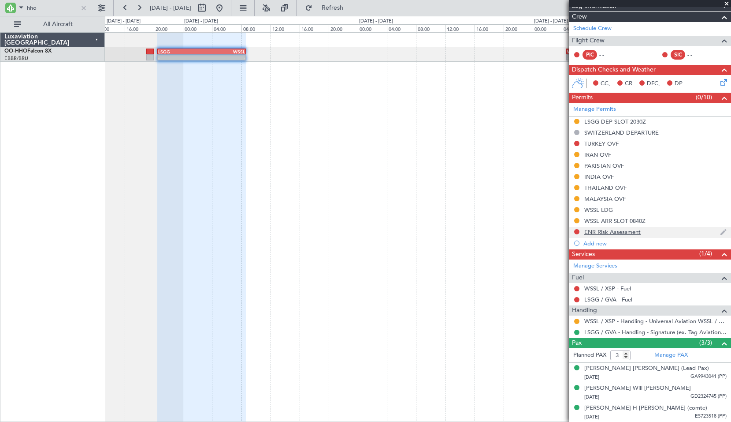
click at [631, 232] on div "ENR Risk Assessment" at bounding box center [613, 231] width 56 height 7
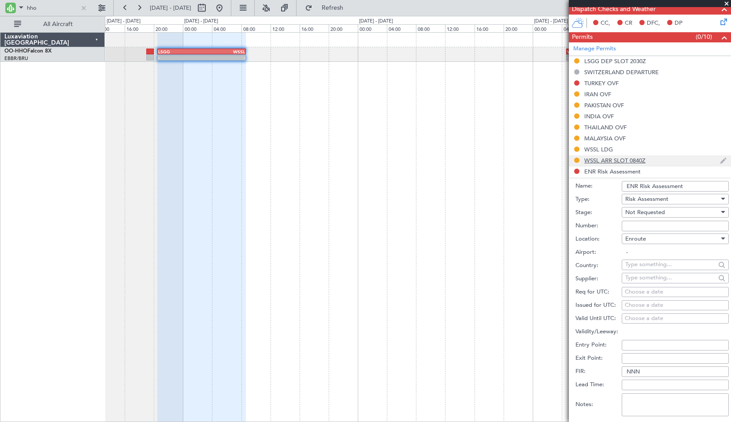
scroll to position [316, 0]
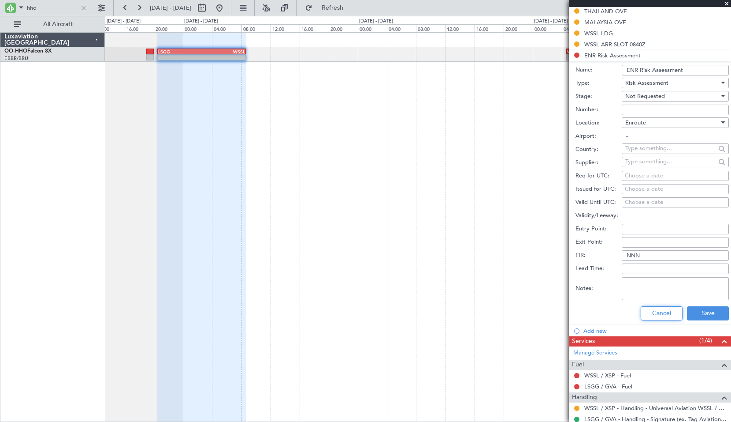
click at [651, 312] on button "Cancel" at bounding box center [662, 313] width 42 height 14
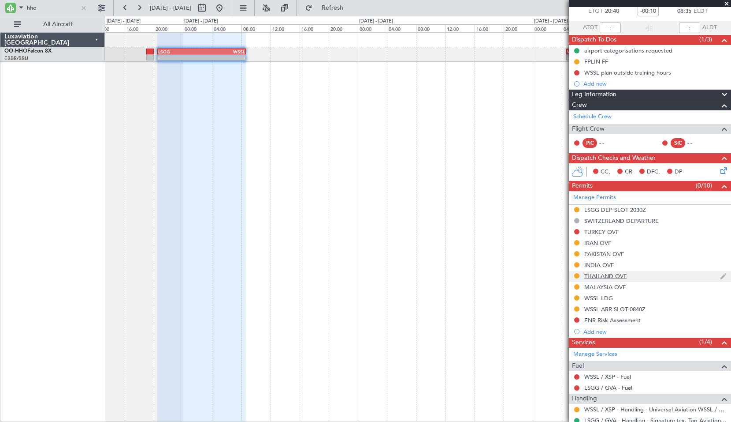
scroll to position [0, 0]
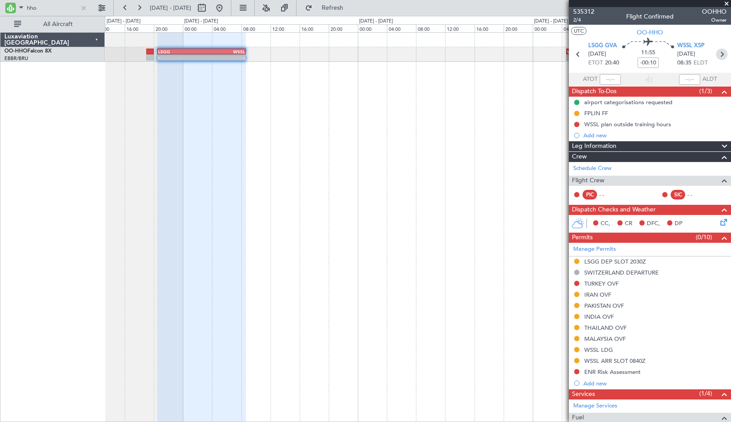
click at [717, 54] on icon at bounding box center [721, 54] width 11 height 11
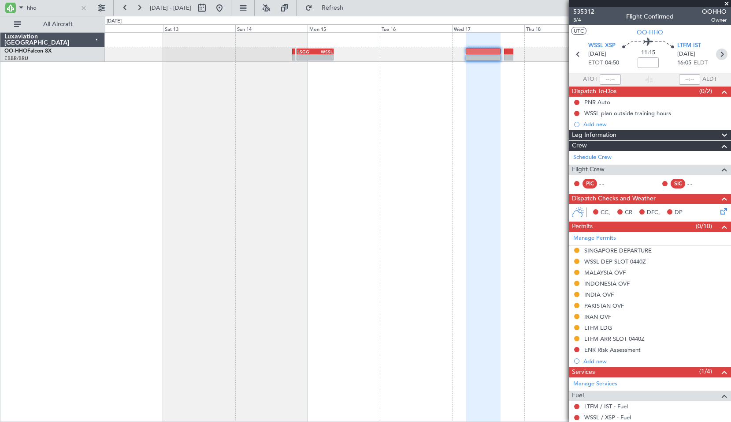
click at [717, 56] on icon at bounding box center [721, 54] width 11 height 11
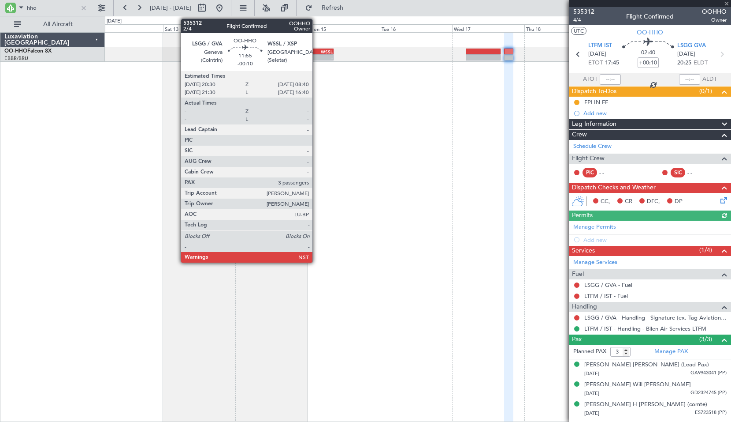
click at [317, 53] on div "WSSL" at bounding box center [324, 51] width 18 height 5
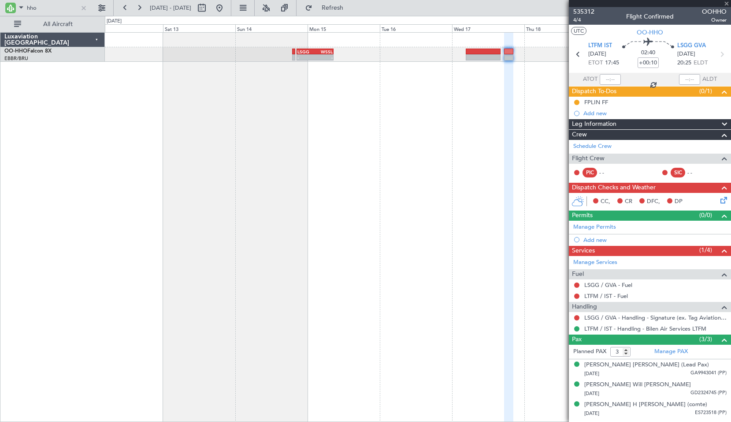
type input "-00:10"
